Goal: Find specific page/section: Find specific page/section

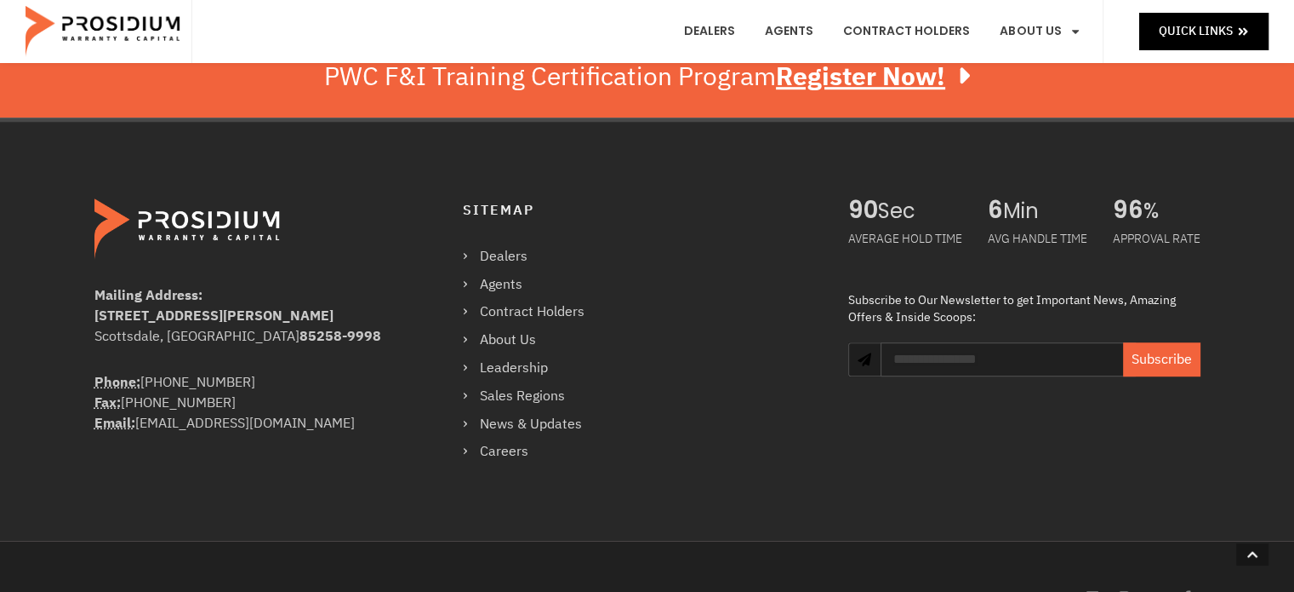
click at [149, 387] on div "Phone: (360) 848-7922 Fax: (360) 848-7923 Email: info@pwcteam.com" at bounding box center [244, 402] width 300 height 61
click at [110, 9] on img at bounding box center [104, 31] width 157 height 51
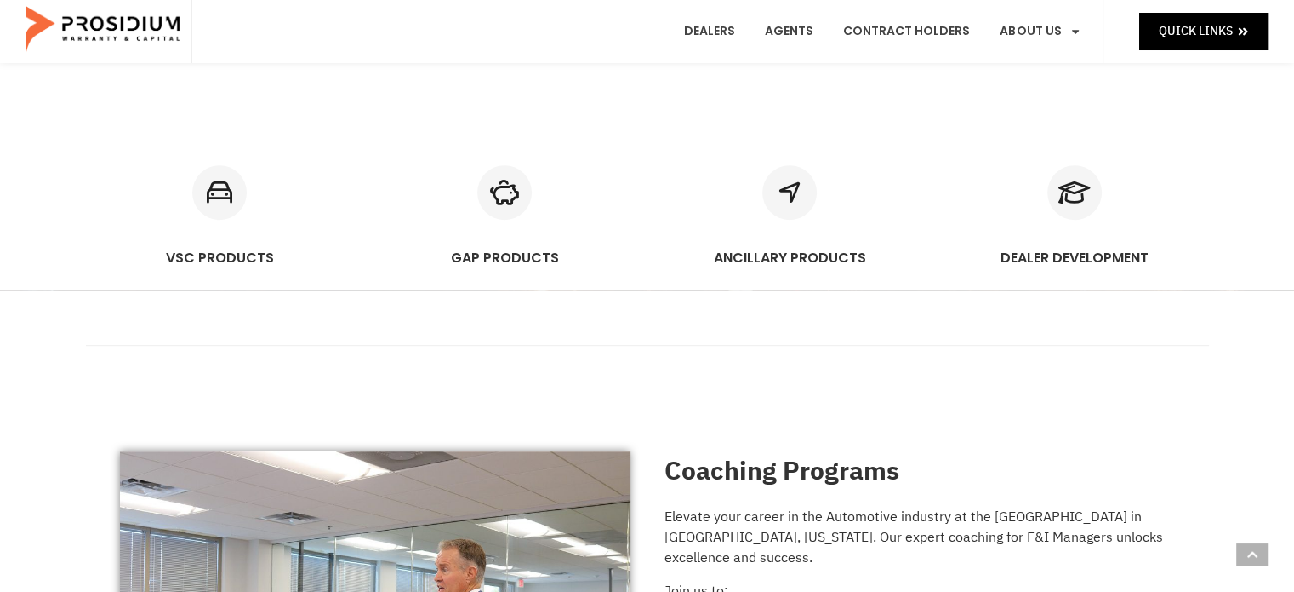
scroll to position [1021, 0]
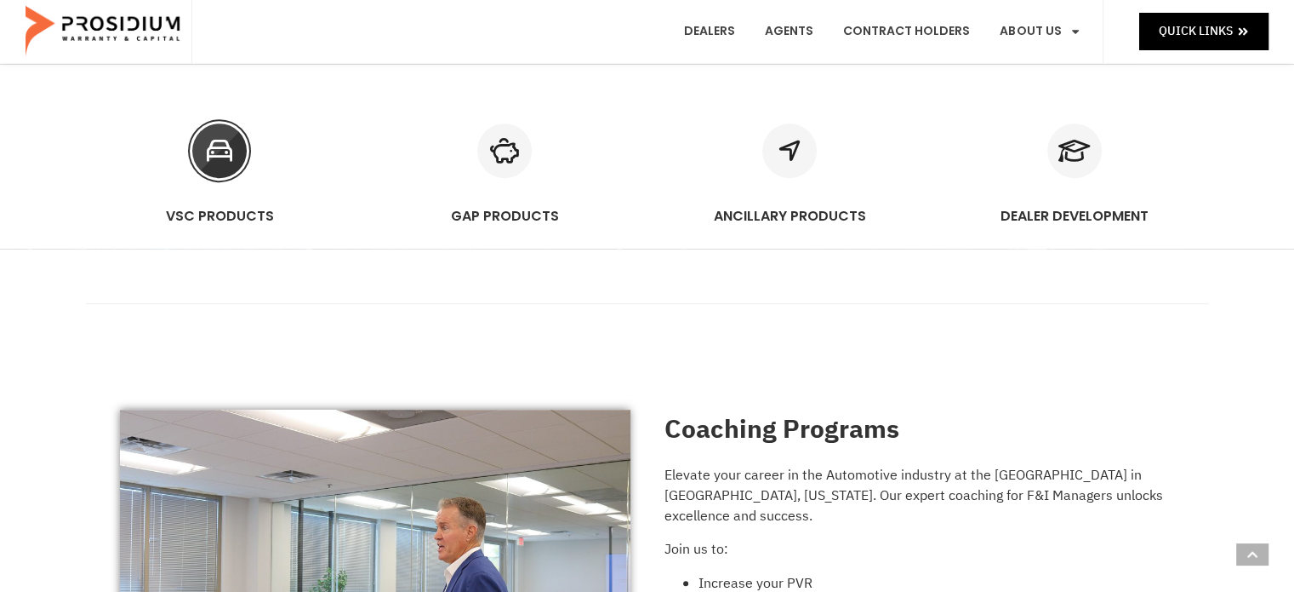
drag, startPoint x: 283, startPoint y: 215, endPoint x: 167, endPoint y: 213, distance: 116.6
click at [167, 213] on h3 "VSC PRODUCTS" at bounding box center [219, 216] width 251 height 20
copy link "VSC PRODUCTS"
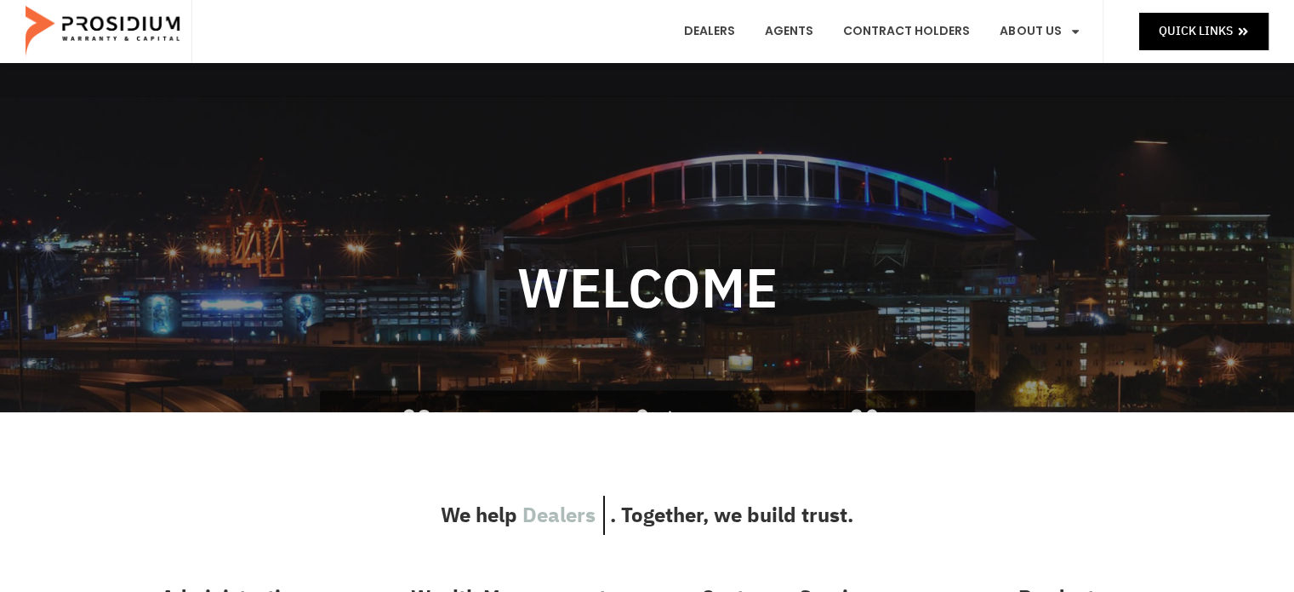
scroll to position [0, 0]
